Goal: Task Accomplishment & Management: Manage account settings

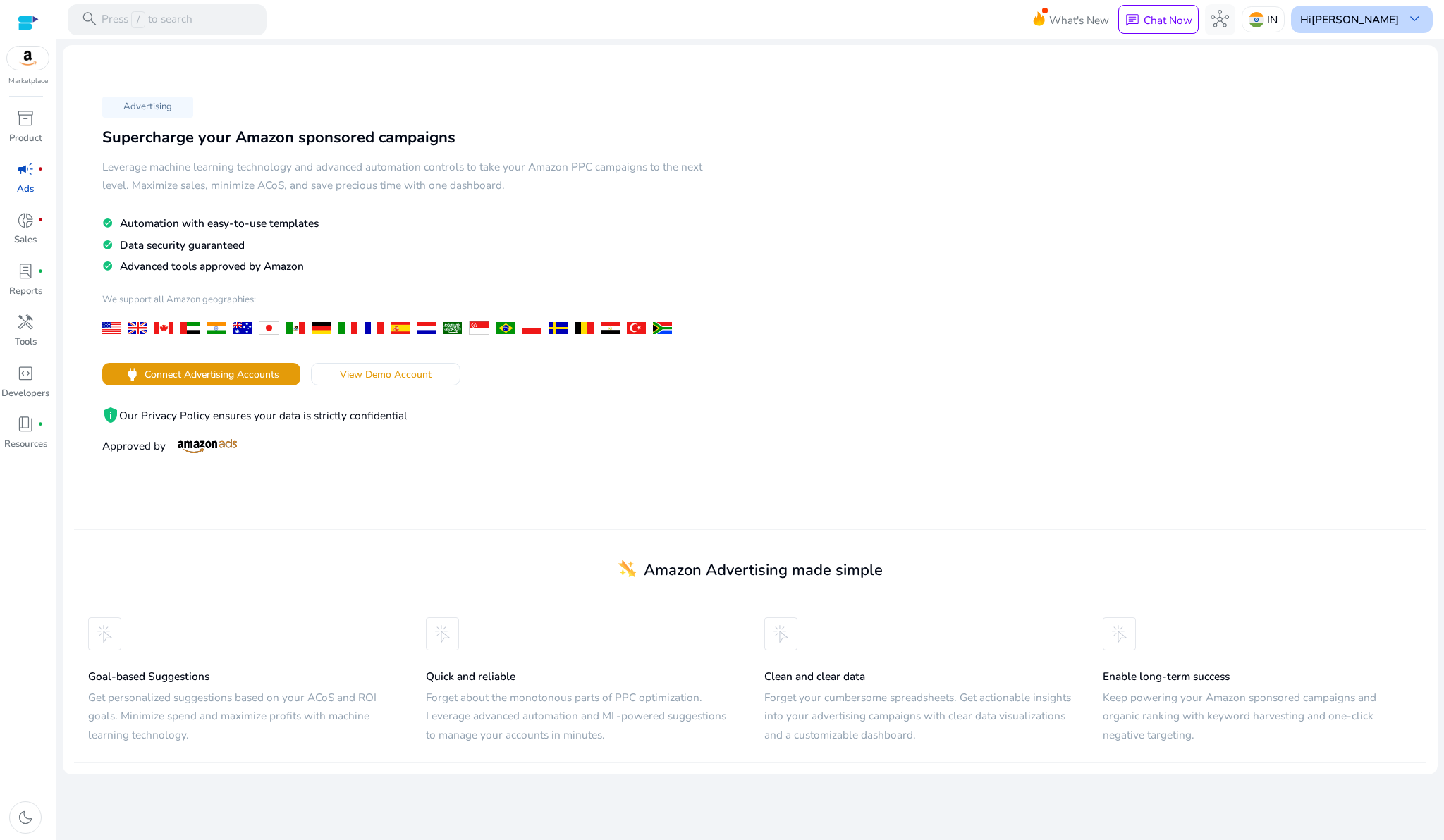
click at [1398, 14] on div "Hi [PERSON_NAME] keyboard_arrow_down" at bounding box center [1362, 19] width 142 height 27
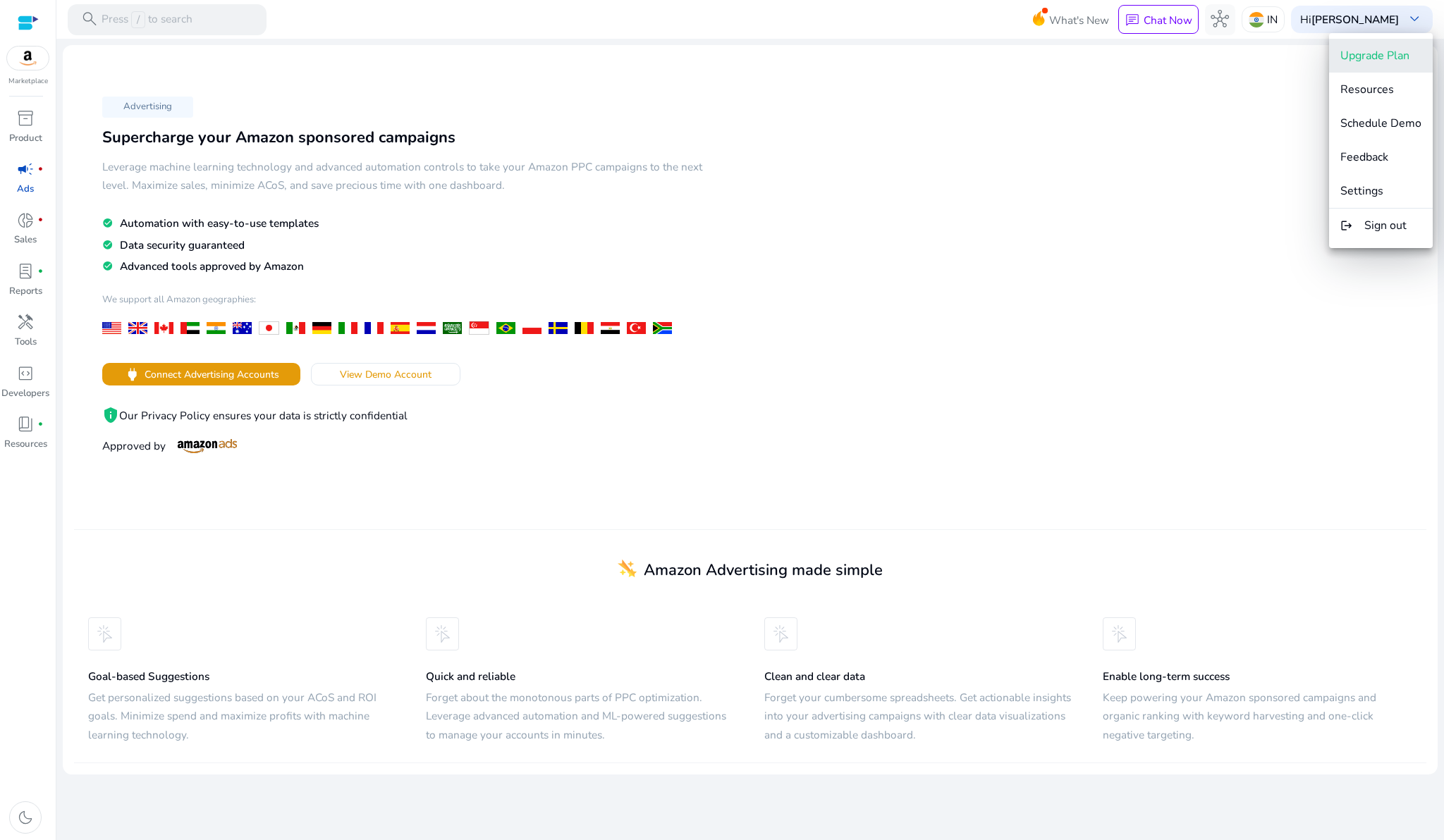
click at [1352, 52] on span "Upgrade Plan" at bounding box center [1375, 55] width 69 height 16
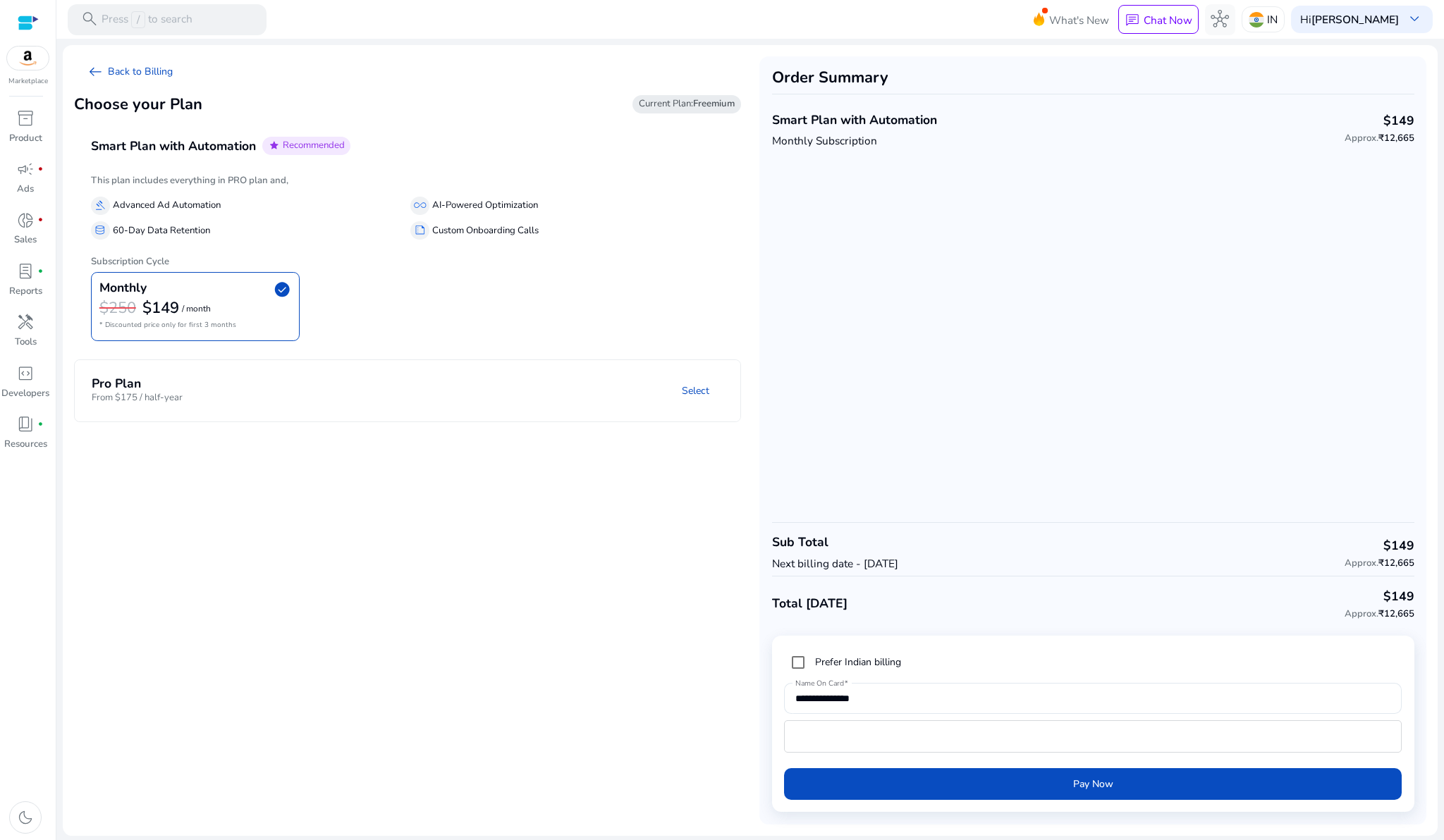
click at [233, 392] on mat-panel-title "Pro Plan From $175 / half-year" at bounding box center [195, 390] width 207 height 29
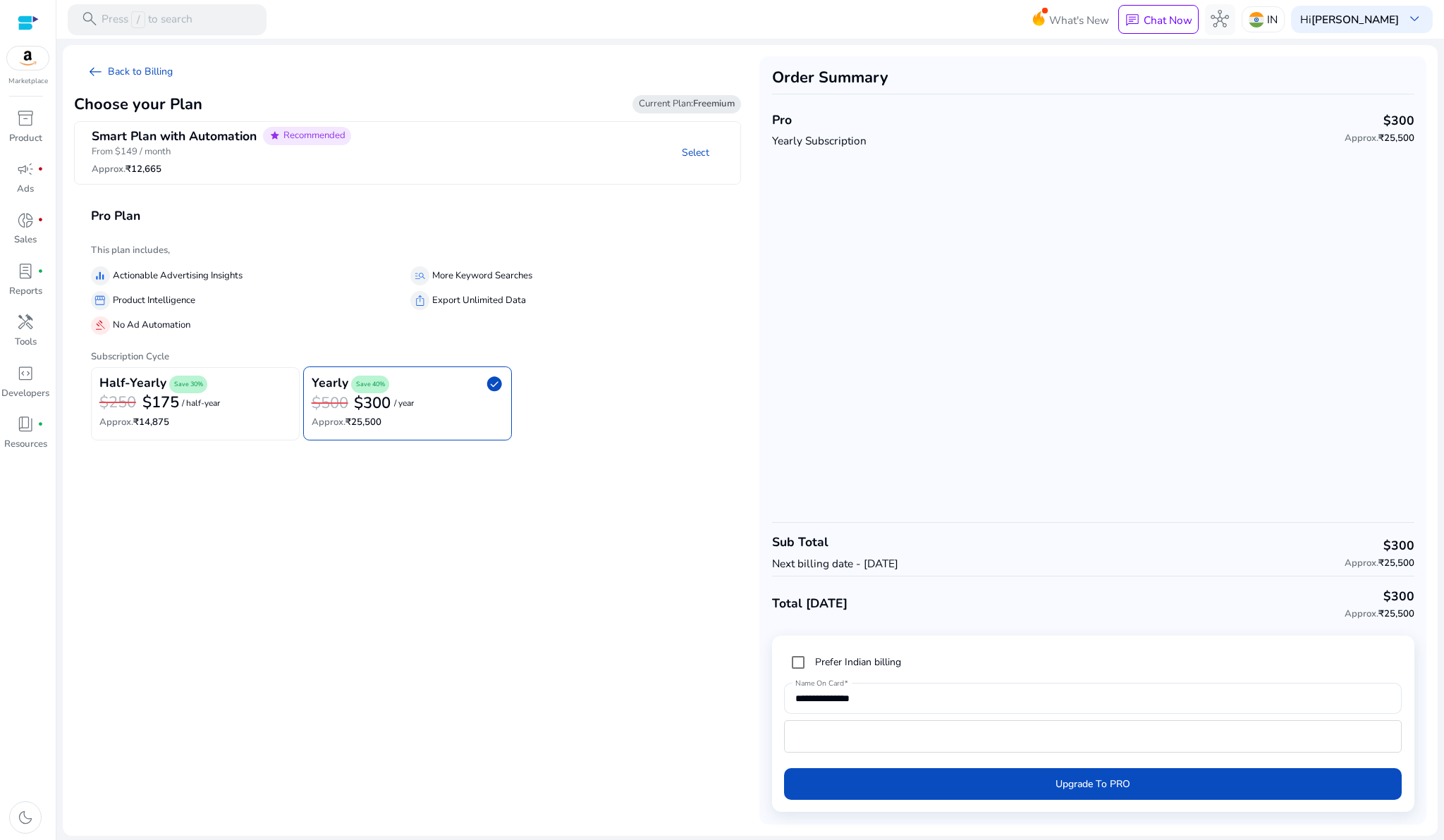
click at [302, 155] on p "From $149 / month" at bounding box center [222, 152] width 260 height 14
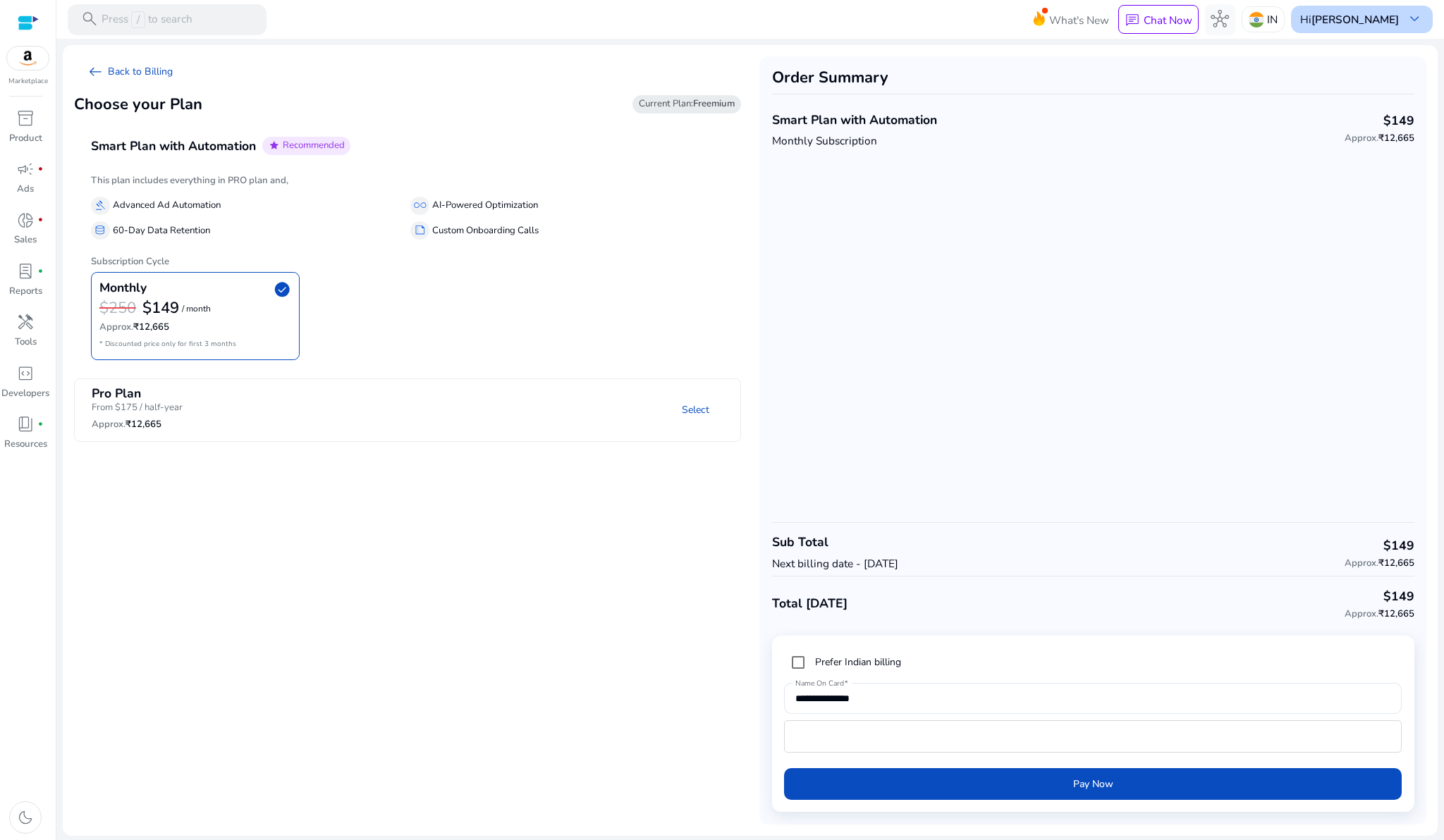
click at [1358, 17] on b "[PERSON_NAME]" at bounding box center [1355, 19] width 87 height 15
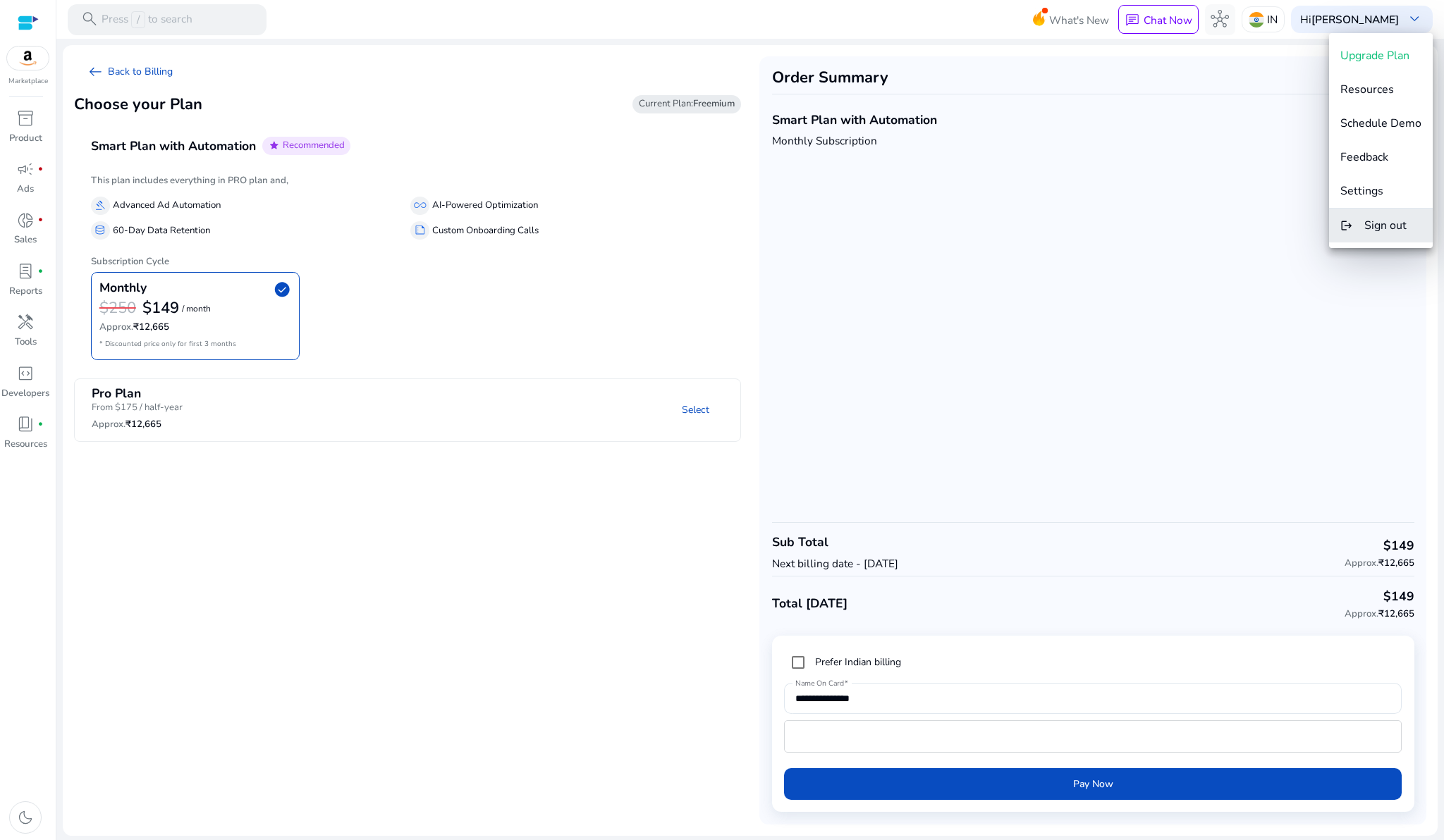
click at [1372, 219] on span "Sign out" at bounding box center [1385, 225] width 42 height 16
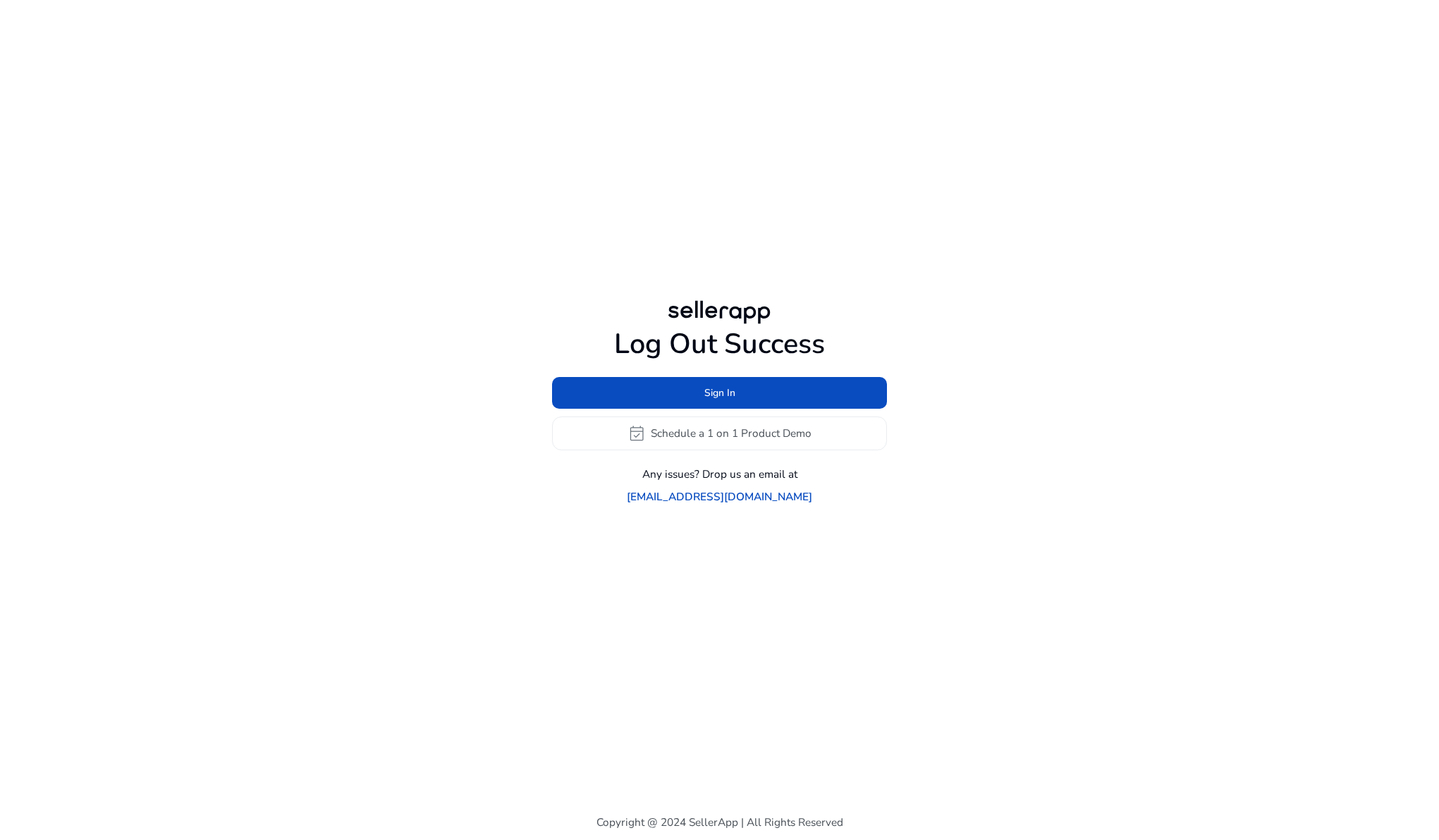
click at [898, 89] on div "Log Out Success Sign In event_available Schedule a 1 on 1 Product Demo Any issu…" at bounding box center [720, 400] width 811 height 802
click at [670, 392] on span at bounding box center [719, 393] width 335 height 34
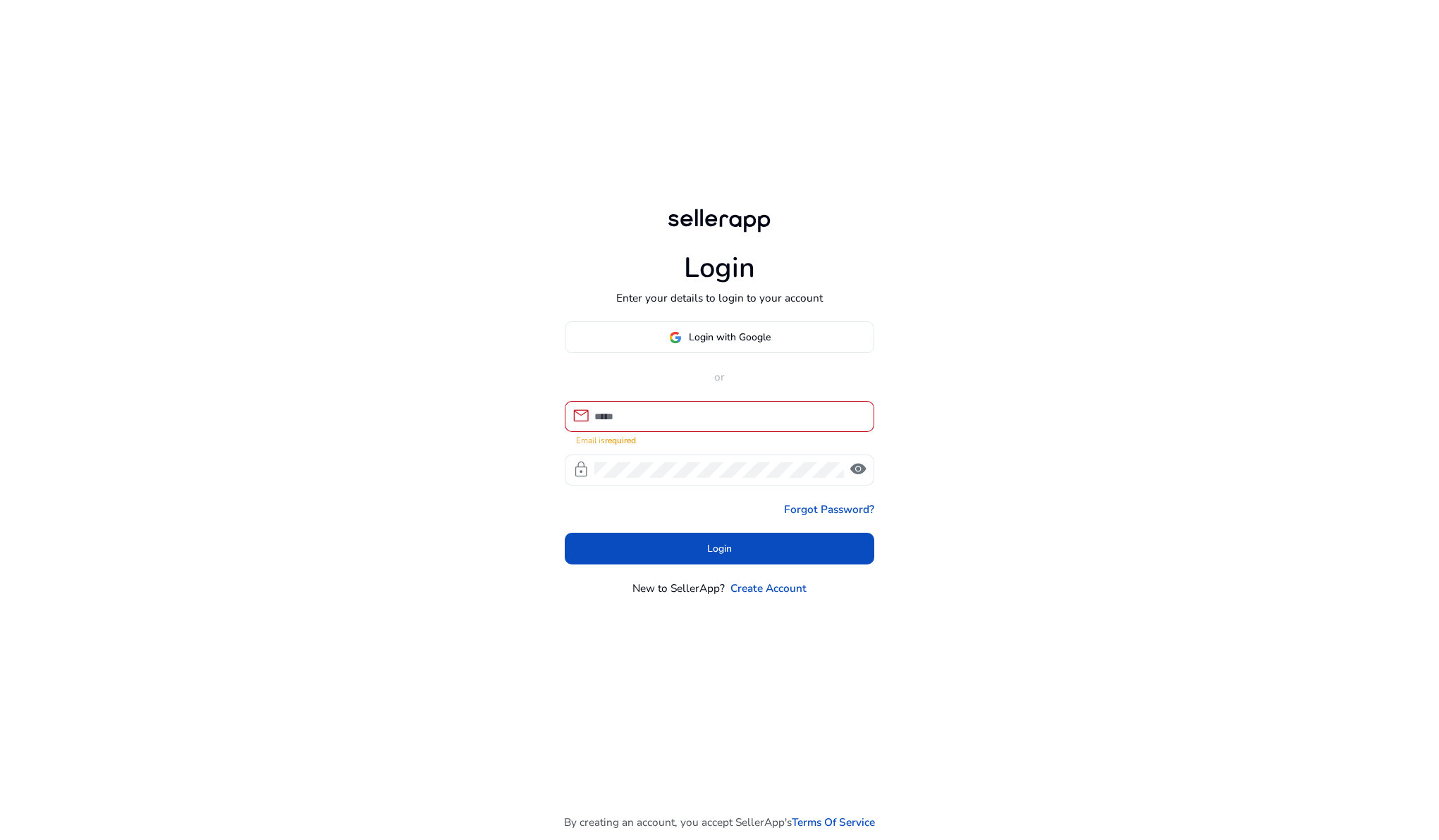
type input "**********"
